Goal: Information Seeking & Learning: Learn about a topic

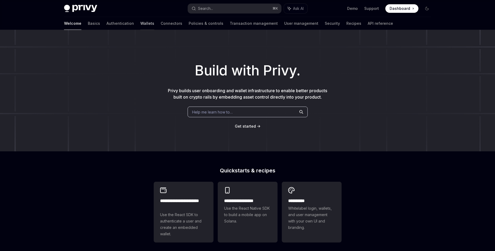
click at [140, 24] on link "Wallets" at bounding box center [147, 23] width 14 height 13
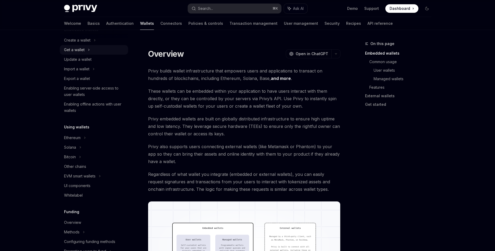
scroll to position [43, 0]
click at [106, 25] on link "Authentication" at bounding box center [119, 23] width 27 height 13
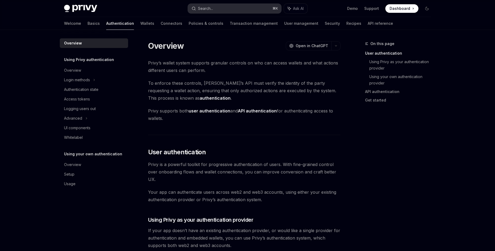
click at [211, 9] on div "Search..." at bounding box center [205, 8] width 15 height 6
type textarea "*"
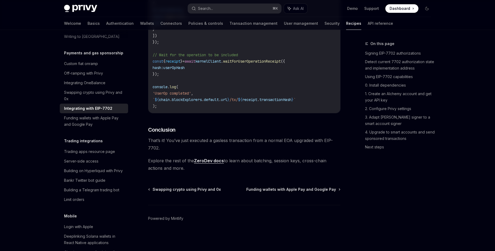
scroll to position [1308, 0]
click at [208, 161] on link "ZeroDev docs" at bounding box center [209, 161] width 30 height 6
